Goal: Task Accomplishment & Management: Complete application form

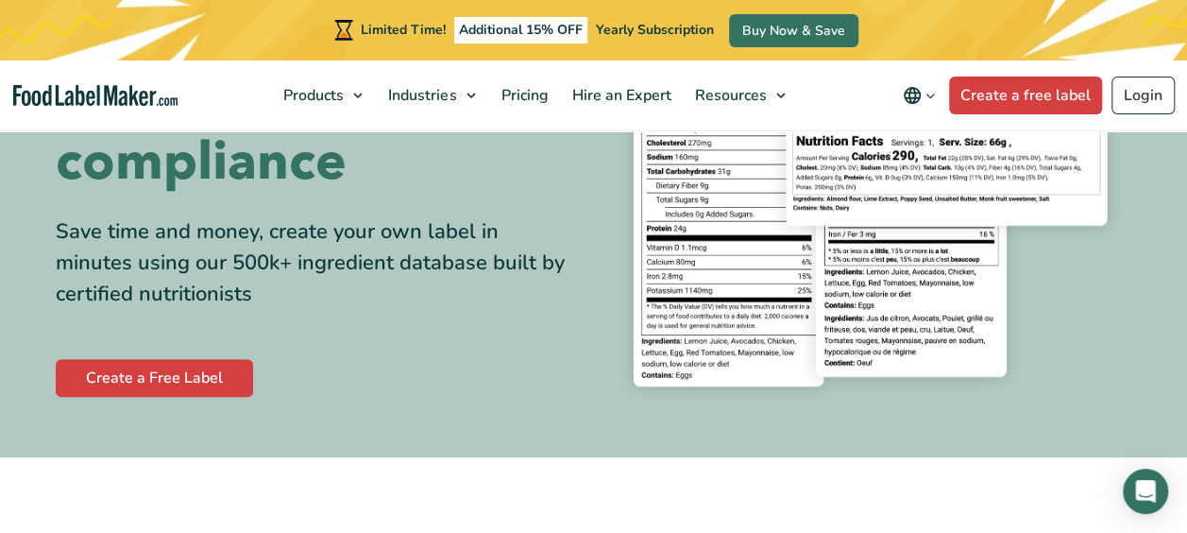
scroll to position [242, 0]
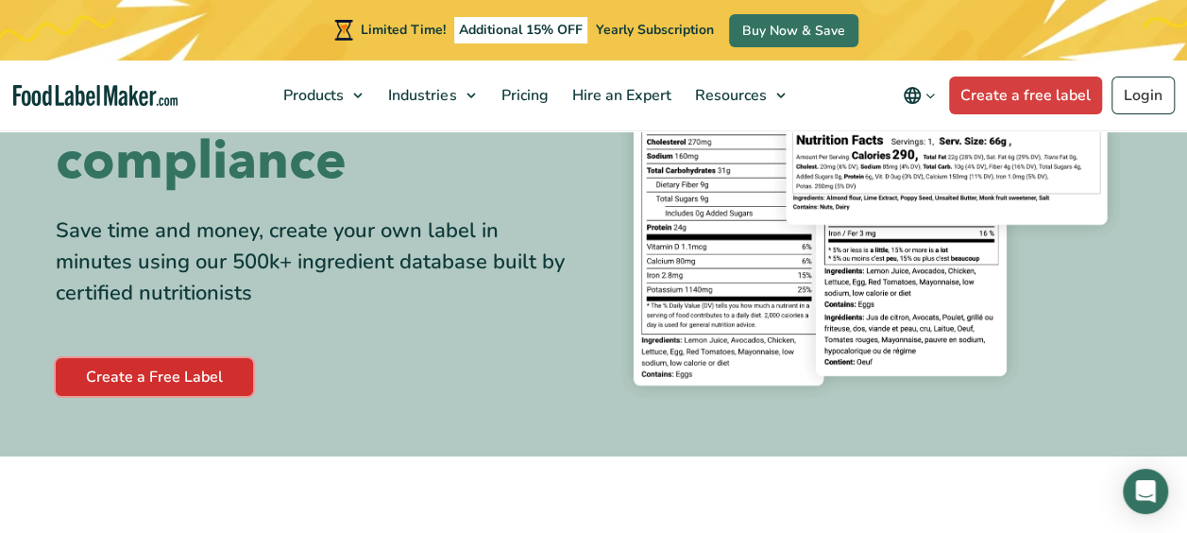
click at [210, 369] on link "Create a Free Label" at bounding box center [154, 377] width 197 height 38
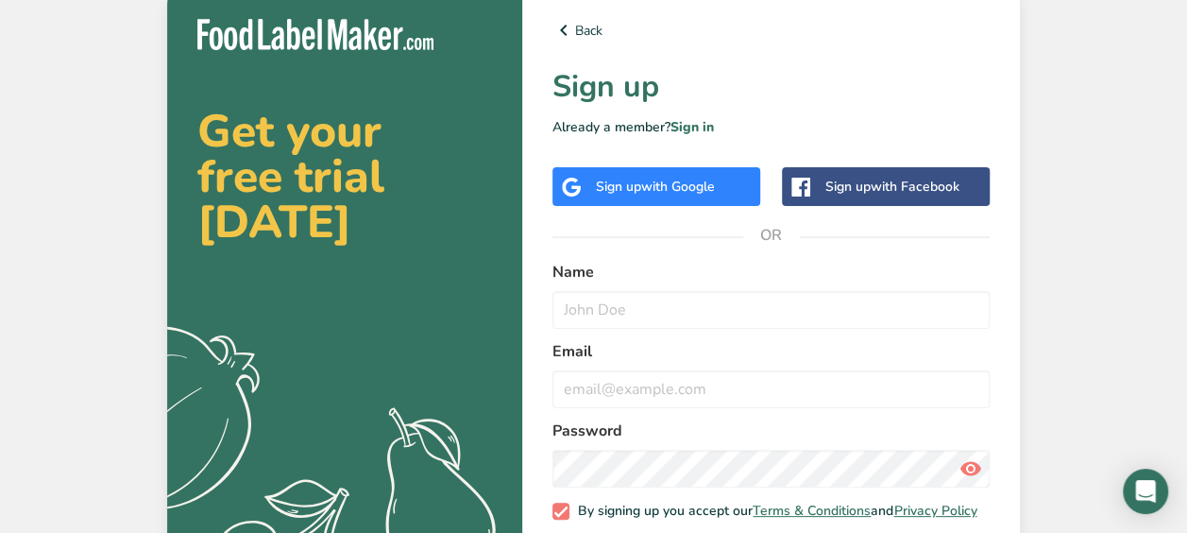
click at [694, 198] on div "Sign up with Google" at bounding box center [657, 186] width 208 height 39
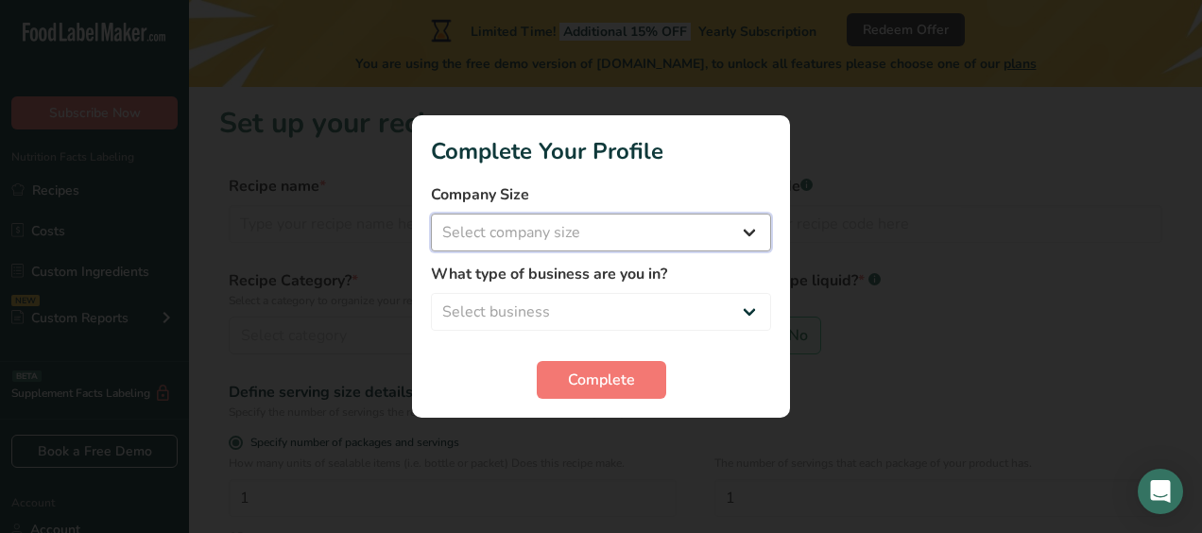
click at [567, 236] on select "Select company size Fewer than 10 Employees 10 to 50 Employees 51 to 500 Employ…" at bounding box center [601, 233] width 340 height 38
click at [795, 285] on div at bounding box center [601, 266] width 1202 height 533
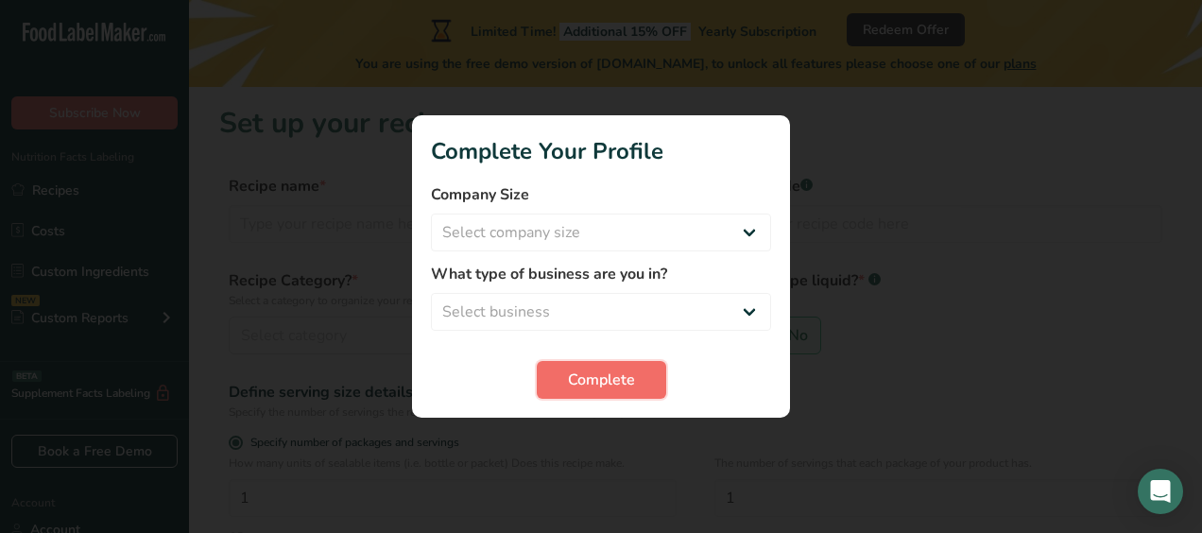
click at [625, 387] on span "Complete" at bounding box center [601, 379] width 67 height 23
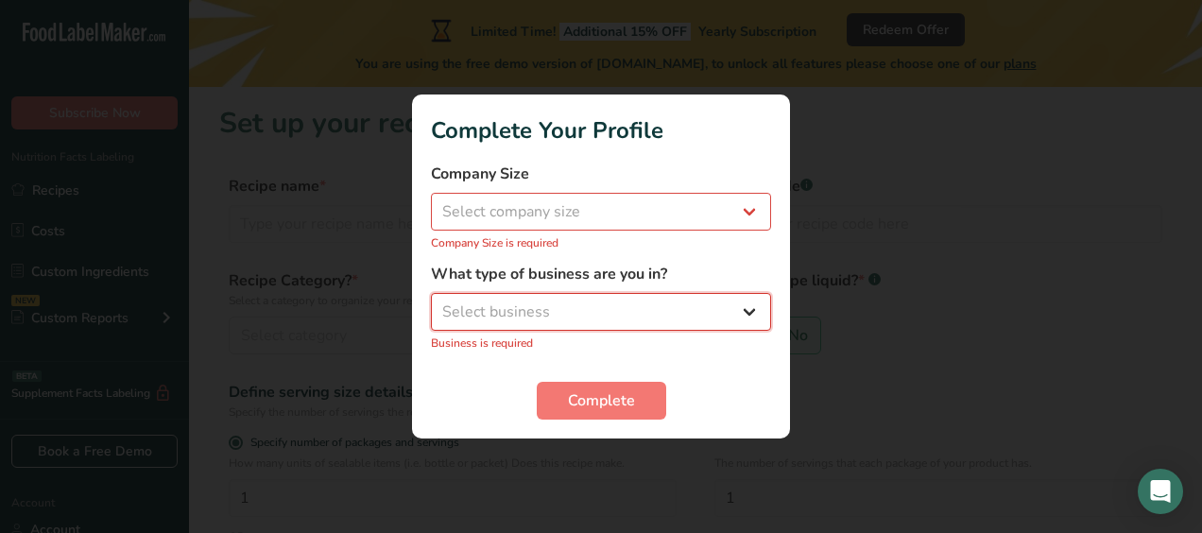
click at [679, 324] on select "Select business Packaged Food Manufacturer Restaurant & Cafe Bakery Meal Plans …" at bounding box center [601, 312] width 340 height 38
select select "8"
click at [431, 303] on select "Select business Packaged Food Manufacturer Restaurant & Cafe Bakery Meal Plans …" at bounding box center [601, 312] width 340 height 38
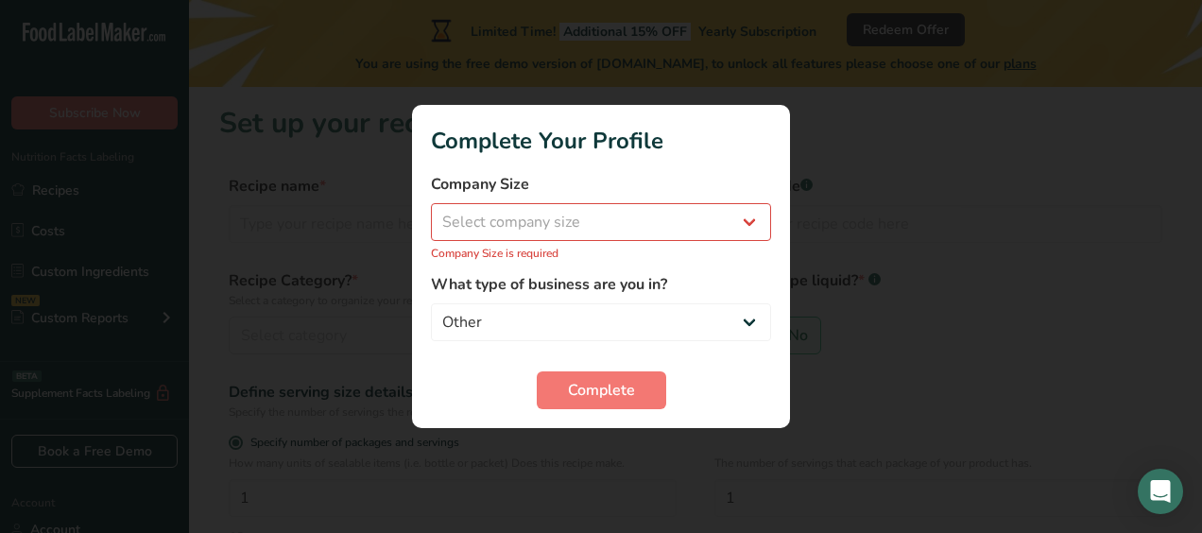
click at [563, 265] on form "Company Size Select company size Fewer than 10 Employees 10 to 50 Employees 51 …" at bounding box center [601, 291] width 340 height 236
drag, startPoint x: 563, startPoint y: 265, endPoint x: 521, endPoint y: 223, distance: 59.5
click at [521, 223] on select "Select company size Fewer than 10 Employees 10 to 50 Employees 51 to 500 Employ…" at bounding box center [601, 222] width 340 height 38
select select "1"
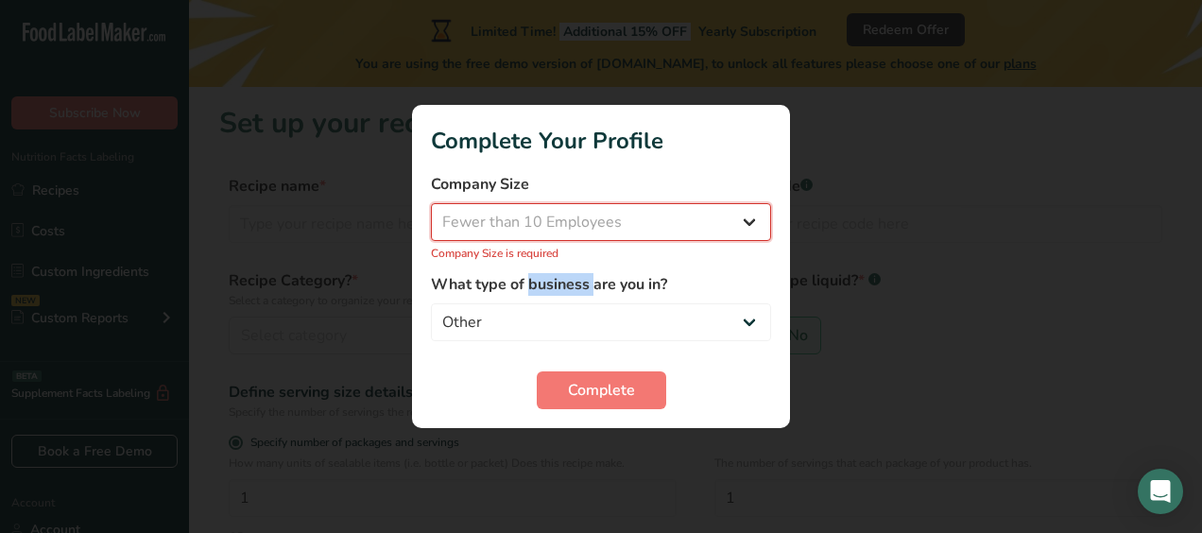
click at [431, 214] on select "Select company size Fewer than 10 Employees 10 to 50 Employees 51 to 500 Employ…" at bounding box center [601, 222] width 340 height 38
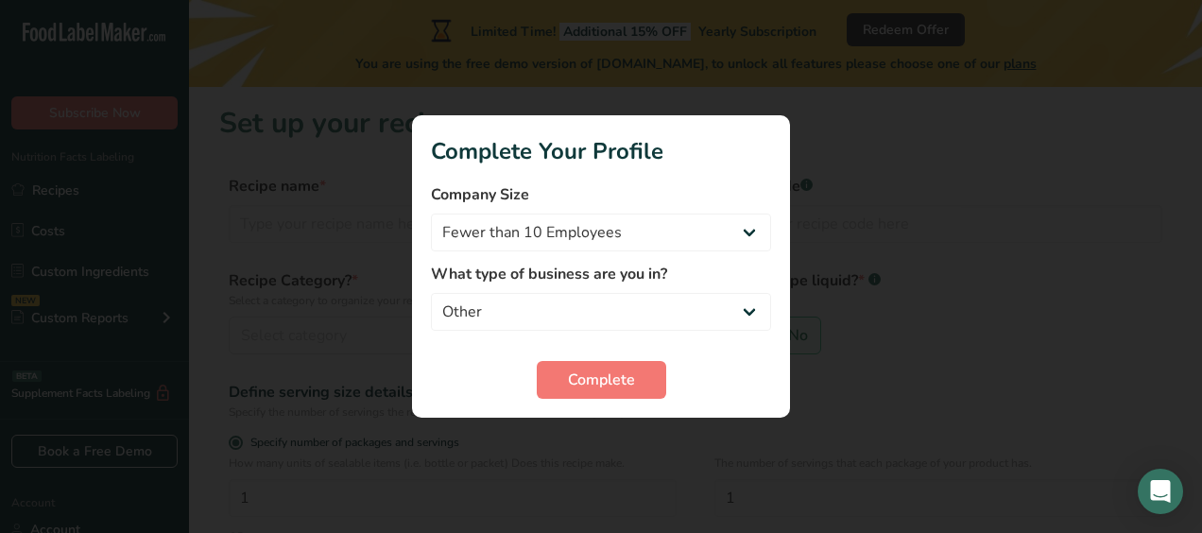
click at [606, 414] on section "Complete Your Profile Company Size Fewer than 10 Employees 10 to 50 Employees 5…" at bounding box center [601, 266] width 378 height 302
click at [572, 390] on span "Complete" at bounding box center [601, 379] width 67 height 23
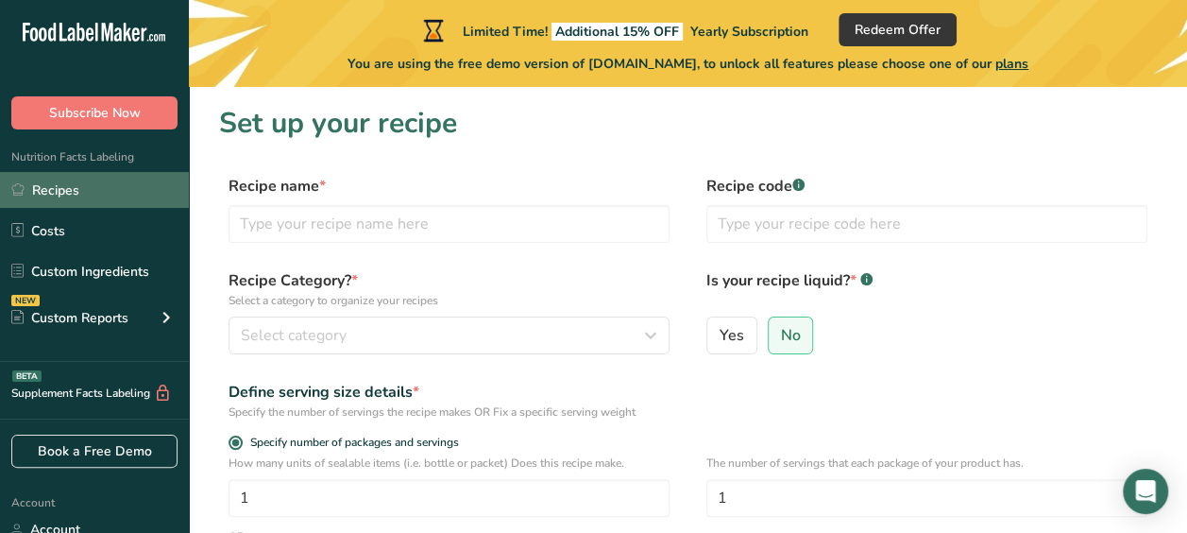
click at [74, 185] on link "Recipes" at bounding box center [94, 190] width 189 height 36
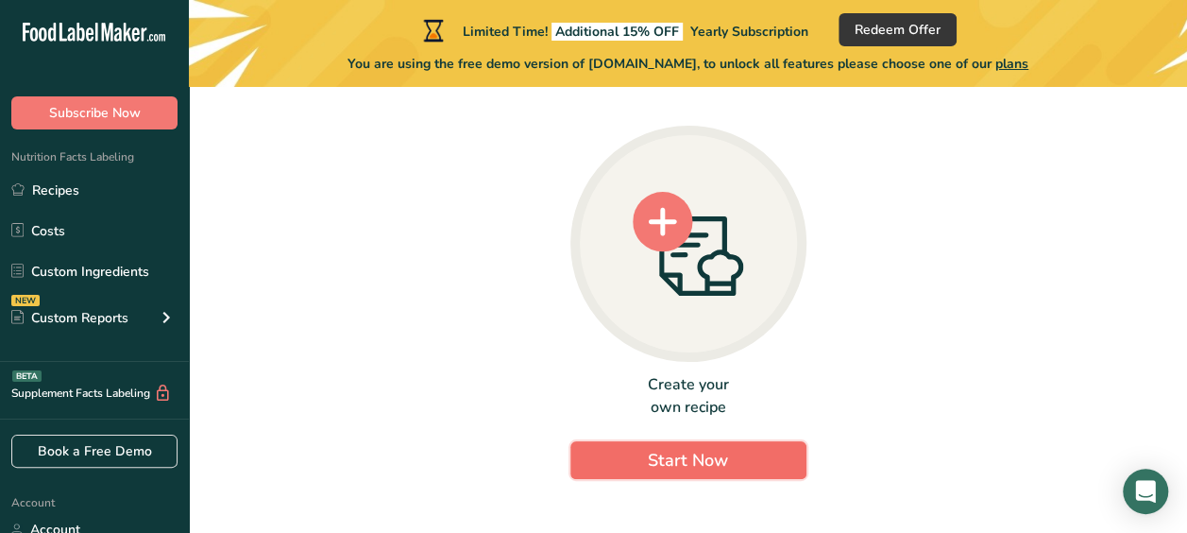
click at [650, 471] on span "Start Now" at bounding box center [688, 461] width 80 height 26
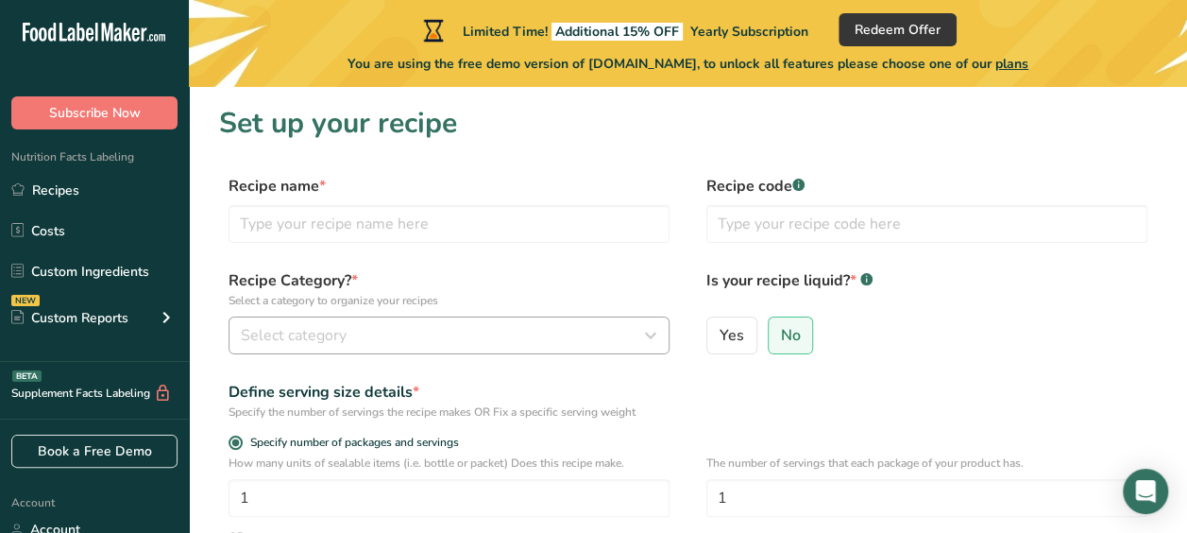
scroll to position [16, 0]
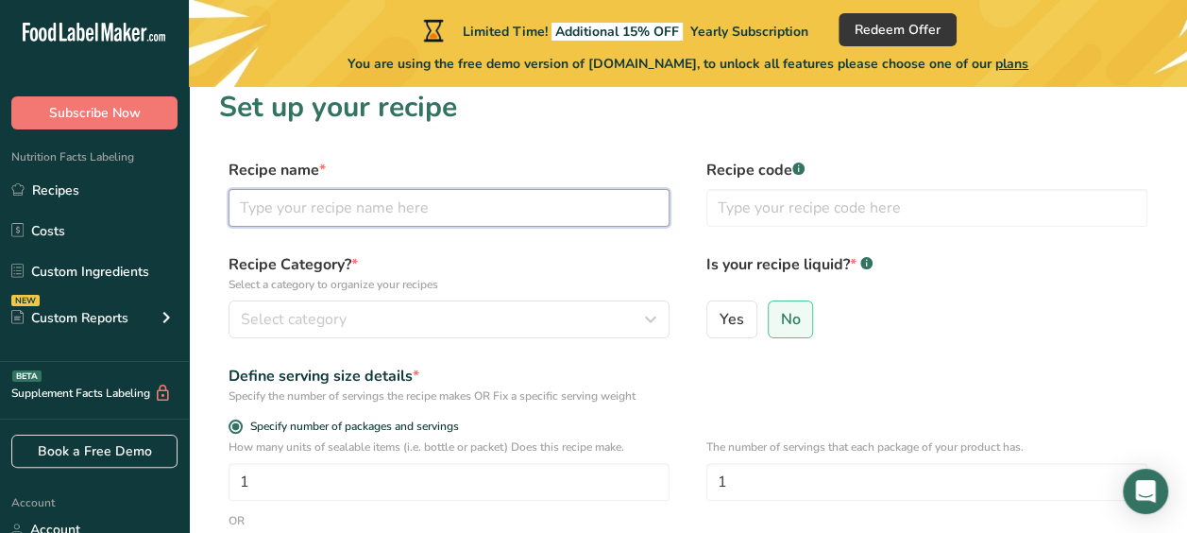
click at [453, 199] on input "text" at bounding box center [449, 208] width 441 height 38
click at [453, 199] on input "ch" at bounding box center [449, 208] width 441 height 38
type input "chocolate bar"
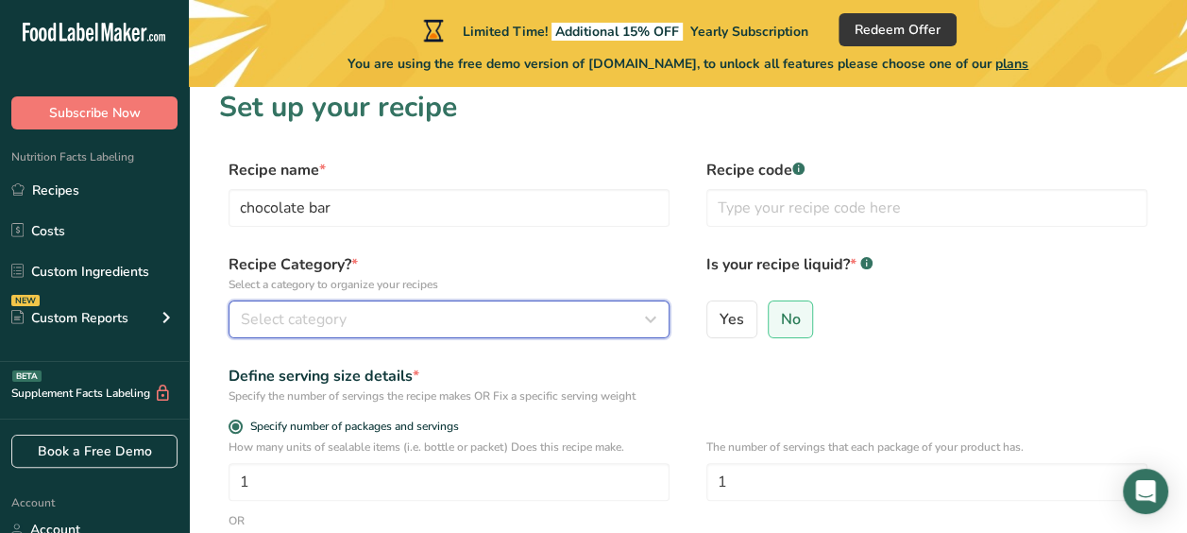
click at [440, 334] on button "Select category" at bounding box center [449, 319] width 441 height 38
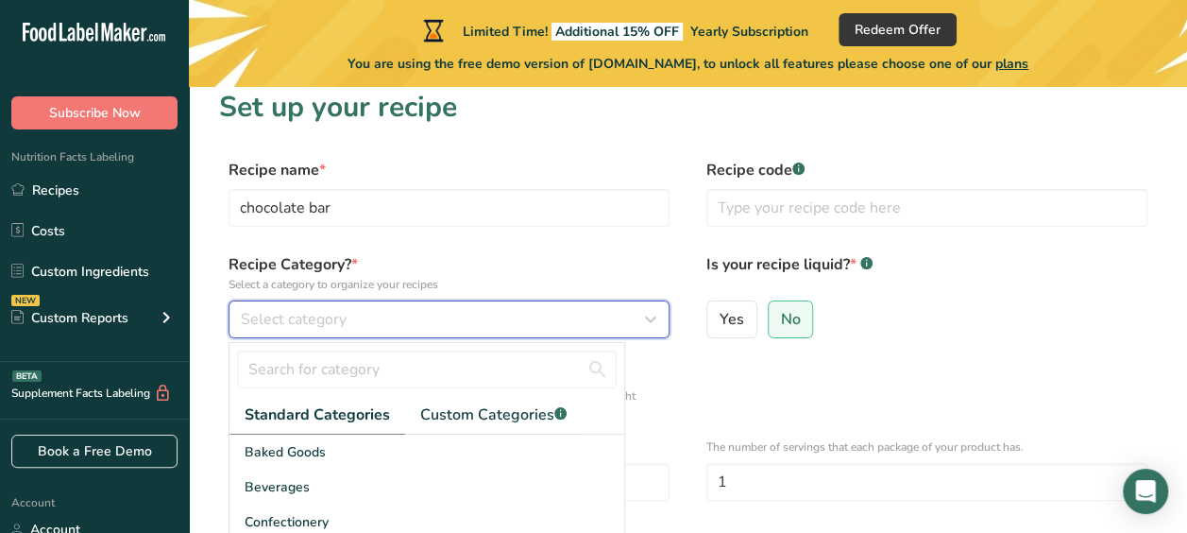
drag, startPoint x: 440, startPoint y: 334, endPoint x: 444, endPoint y: 347, distance: 12.8
click at [444, 338] on div "Select category Standard Categories Custom Categories .a-a{fill:#347362;}.b-a{f…" at bounding box center [449, 319] width 441 height 38
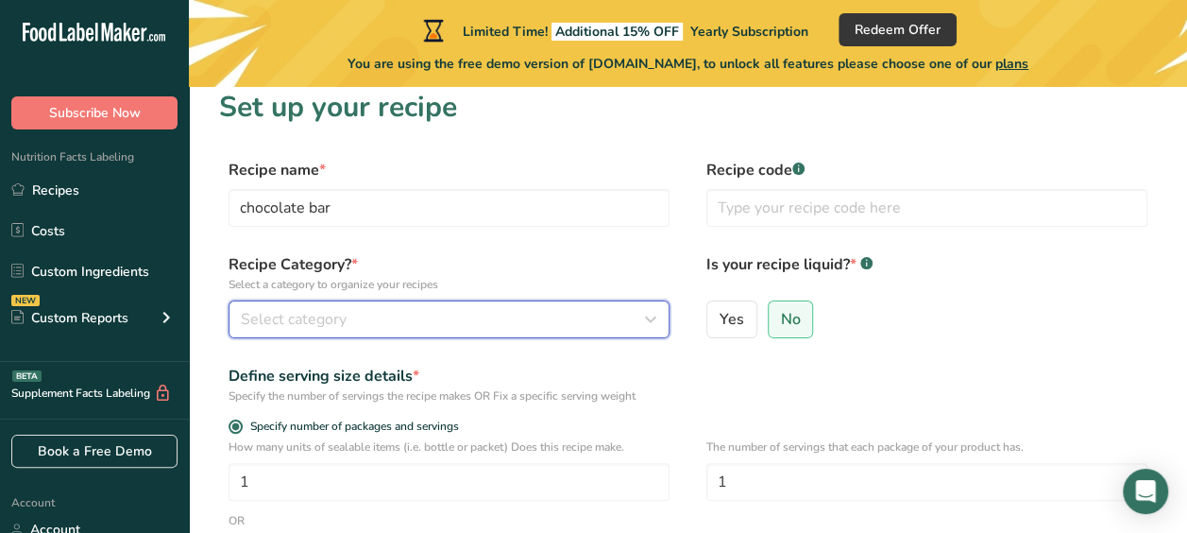
scroll to position [0, 0]
